Goal: Find specific page/section: Find specific page/section

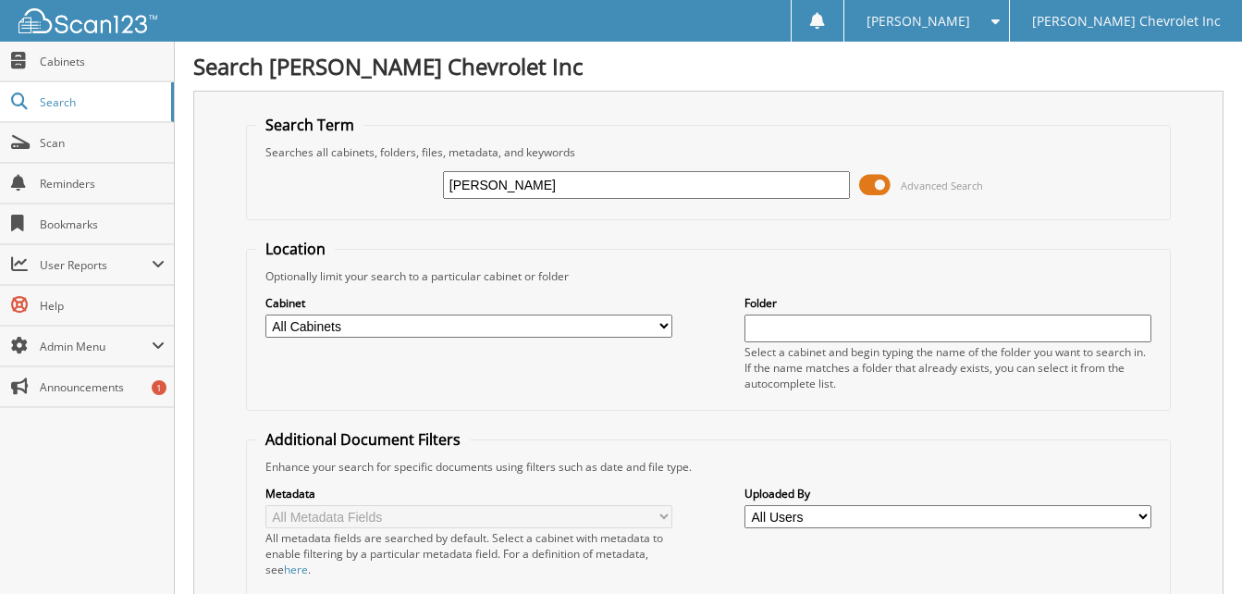
type input "[PERSON_NAME]"
click at [599, 191] on input "[PERSON_NAME]" at bounding box center [646, 185] width 407 height 28
type input "[PERSON_NAME]"
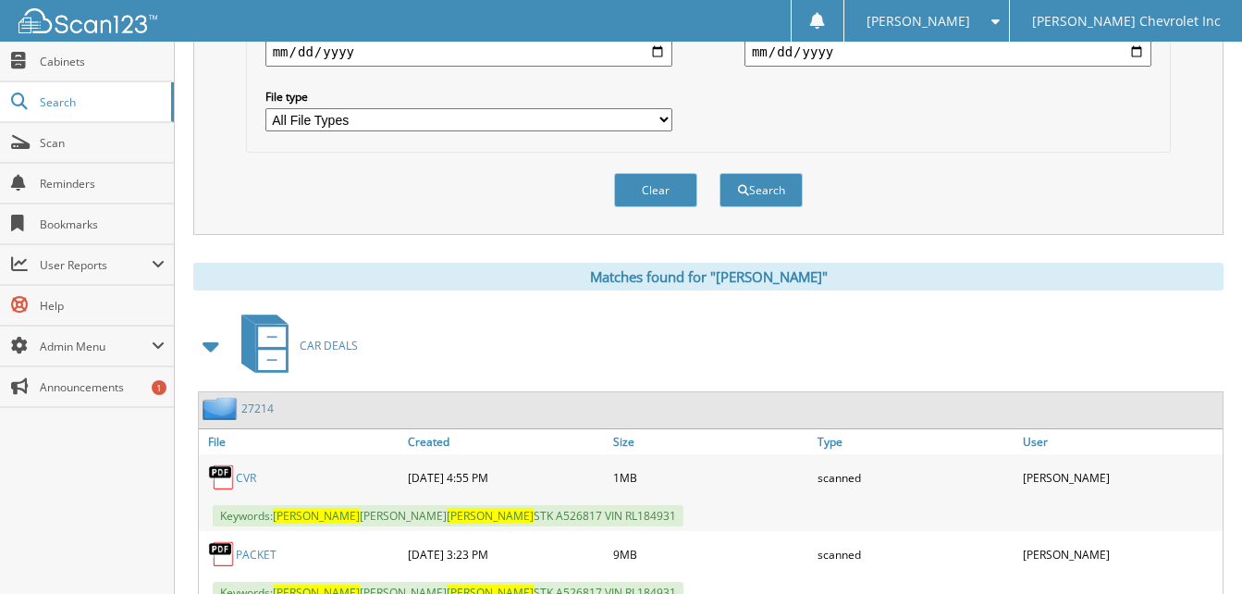
scroll to position [651, 0]
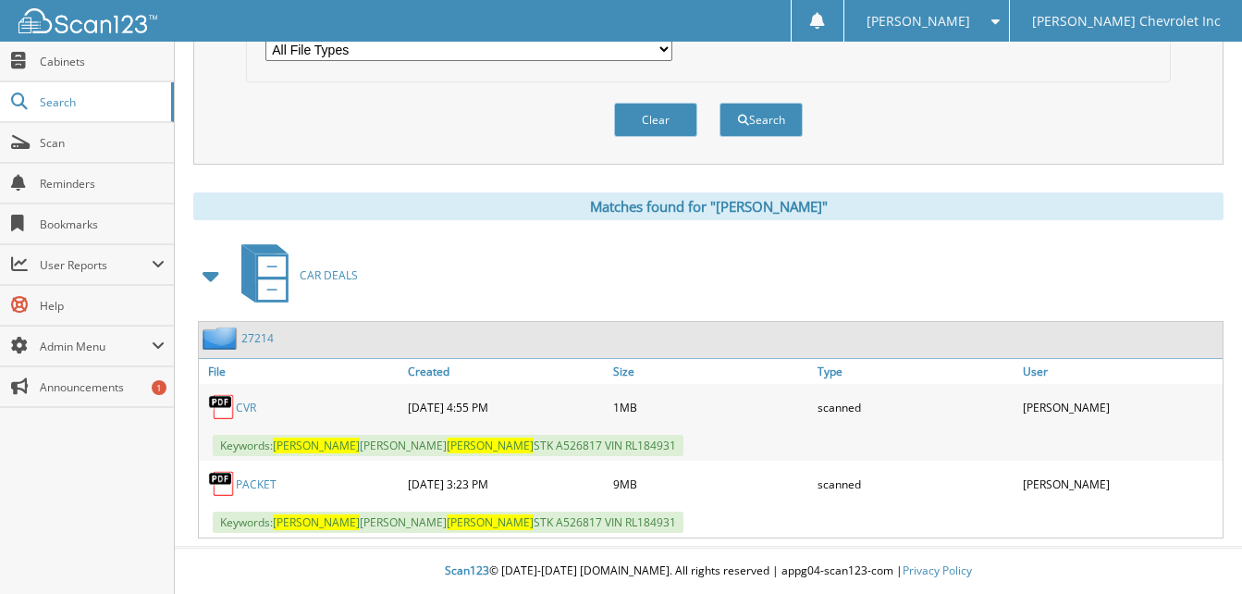
click at [255, 477] on link "PACKET" at bounding box center [256, 484] width 41 height 16
click at [261, 480] on link "PACKET" at bounding box center [256, 484] width 41 height 16
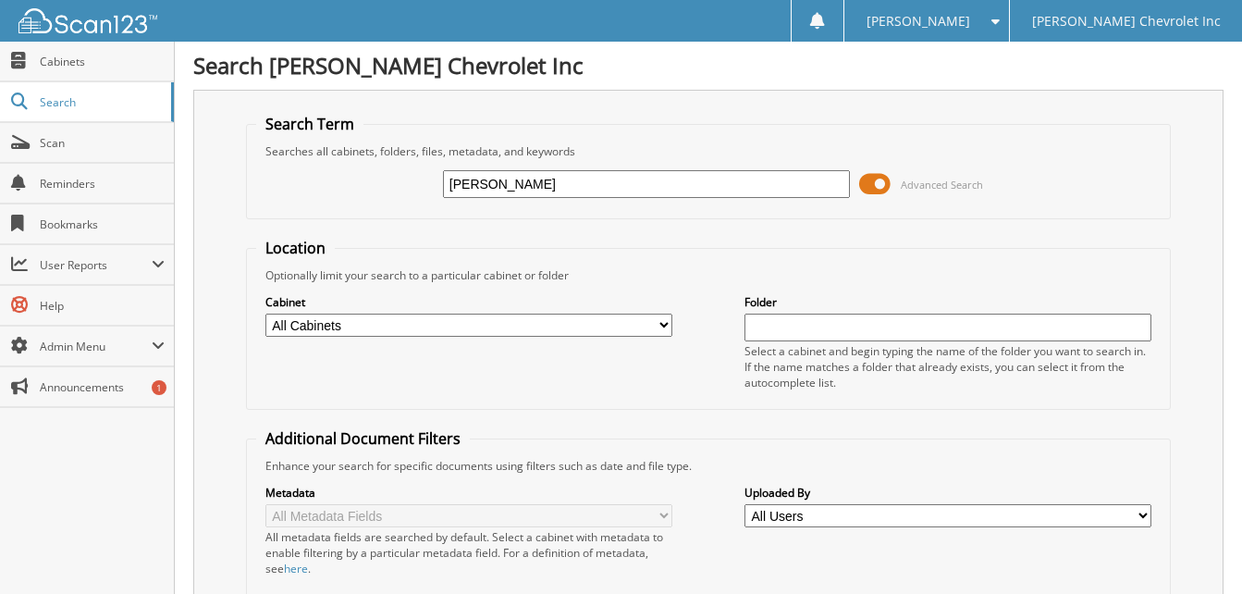
scroll to position [0, 0]
click at [80, 141] on span "Scan" at bounding box center [102, 143] width 125 height 16
